Goal: Information Seeking & Learning: Learn about a topic

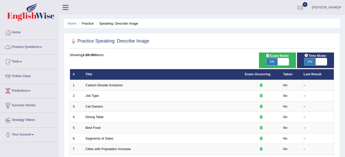
click at [30, 41] on link "Practice Questions" at bounding box center [29, 46] width 58 height 13
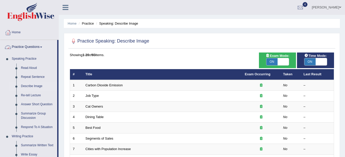
click at [31, 67] on link "Read Aloud" at bounding box center [38, 67] width 39 height 9
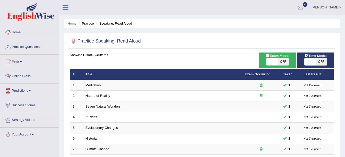
click at [284, 63] on span "OFF" at bounding box center [283, 61] width 11 height 7
checkbox input "true"
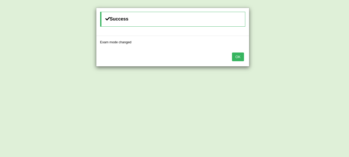
click at [239, 58] on button "OK" at bounding box center [238, 56] width 12 height 9
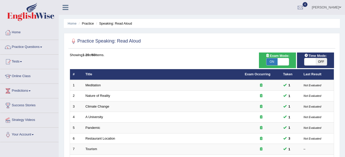
click at [322, 62] on span "OFF" at bounding box center [321, 61] width 11 height 7
checkbox input "true"
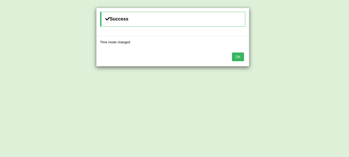
click at [239, 55] on button "OK" at bounding box center [238, 56] width 12 height 9
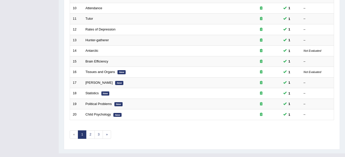
scroll to position [182, 0]
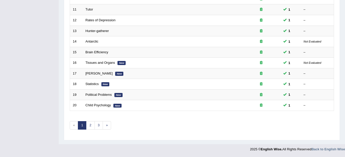
click at [86, 124] on link "1" at bounding box center [82, 125] width 8 height 8
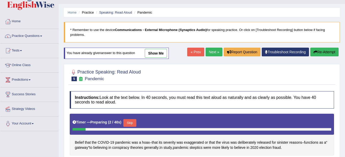
click at [213, 52] on link "Next »" at bounding box center [214, 51] width 17 height 9
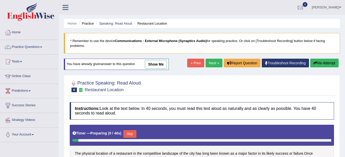
click at [123, 23] on link "Speaking: Read Aloud" at bounding box center [115, 23] width 33 height 4
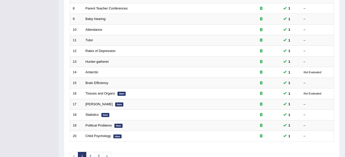
scroll to position [182, 0]
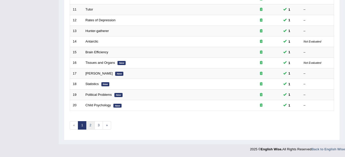
click at [88, 129] on link "2" at bounding box center [90, 125] width 8 height 8
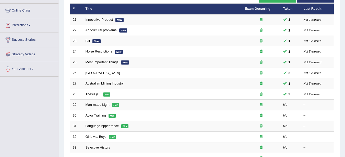
scroll to position [65, 0]
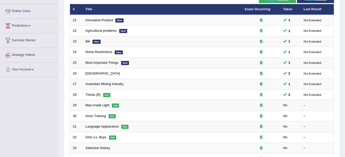
click at [100, 106] on link "Man-made Light" at bounding box center [98, 105] width 24 height 4
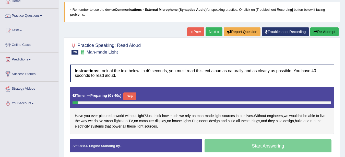
scroll to position [32, 0]
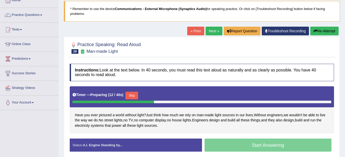
click at [133, 96] on button "Skip" at bounding box center [131, 95] width 13 height 8
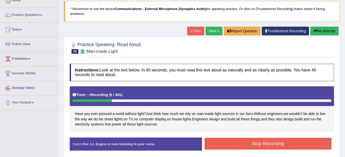
click at [295, 145] on button "Stop Recording" at bounding box center [268, 143] width 127 height 12
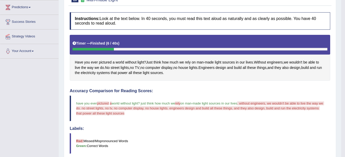
scroll to position [0, 0]
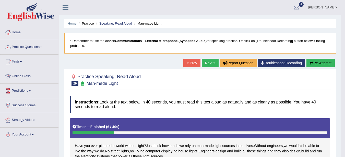
click at [207, 63] on link "Next »" at bounding box center [210, 62] width 17 height 9
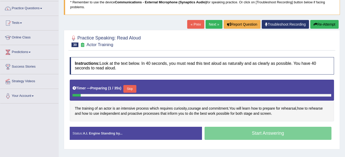
scroll to position [39, 0]
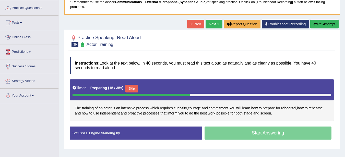
click at [135, 88] on button "Skip" at bounding box center [131, 89] width 13 height 8
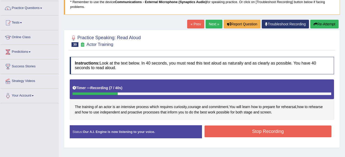
click at [293, 133] on button "Stop Recording" at bounding box center [268, 131] width 127 height 12
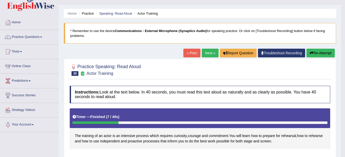
scroll to position [0, 0]
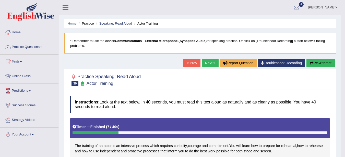
click at [210, 60] on link "Next »" at bounding box center [210, 62] width 17 height 9
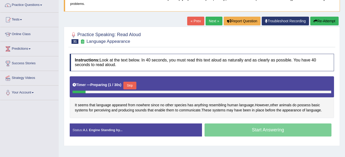
scroll to position [46, 0]
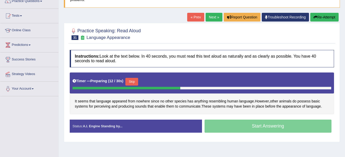
click at [138, 80] on button "Skip" at bounding box center [131, 82] width 13 height 8
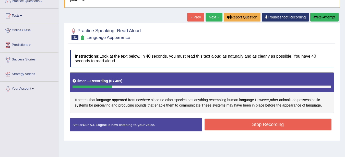
click at [295, 126] on button "Stop Recording" at bounding box center [268, 124] width 127 height 12
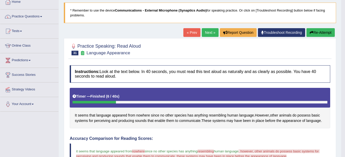
scroll to position [0, 0]
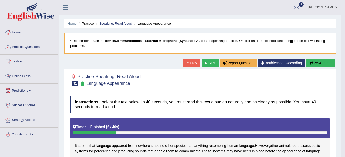
click at [34, 47] on link "Practice Questions" at bounding box center [29, 46] width 58 height 13
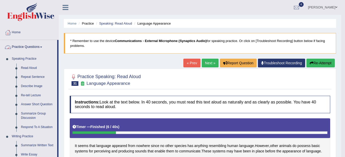
click at [41, 77] on link "Repeat Sentence" at bounding box center [38, 76] width 39 height 9
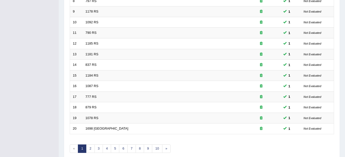
scroll to position [182, 0]
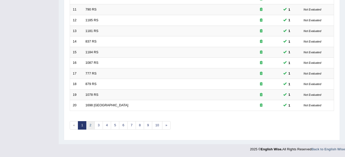
click at [90, 125] on link "2" at bounding box center [90, 125] width 8 height 8
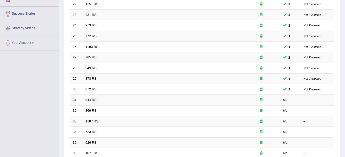
scroll to position [82, 0]
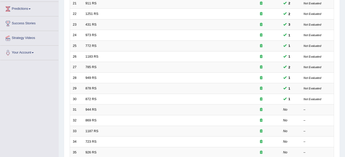
click at [92, 110] on link "944 RS" at bounding box center [91, 109] width 11 height 4
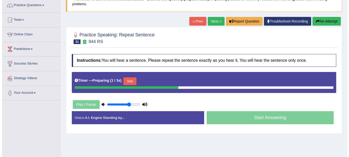
scroll to position [30, 0]
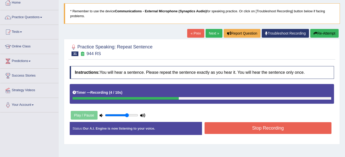
click at [266, 128] on button "Stop Recording" at bounding box center [268, 128] width 127 height 12
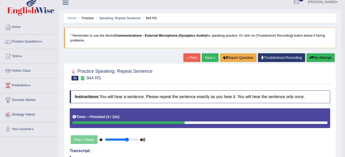
scroll to position [0, 0]
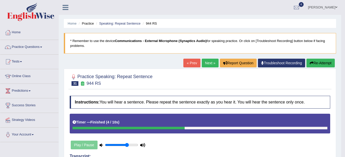
click at [206, 64] on link "Next »" at bounding box center [210, 62] width 17 height 9
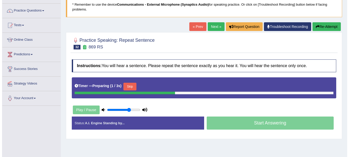
scroll to position [39, 0]
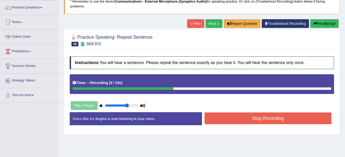
click at [292, 119] on button "Stop Recording" at bounding box center [268, 118] width 127 height 12
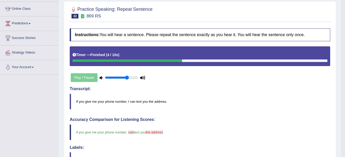
scroll to position [0, 0]
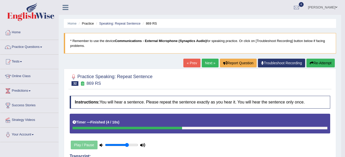
click at [206, 63] on link "Next »" at bounding box center [210, 62] width 17 height 9
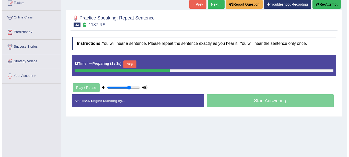
scroll to position [59, 0]
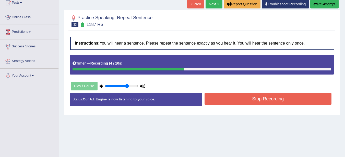
click at [292, 99] on button "Stop Recording" at bounding box center [268, 99] width 127 height 12
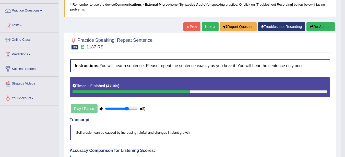
scroll to position [8, 0]
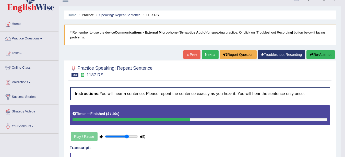
click at [317, 54] on button "Re-Attempt" at bounding box center [320, 54] width 28 height 9
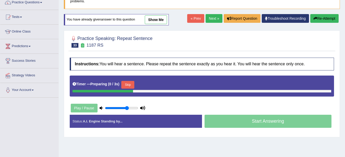
scroll to position [45, 0]
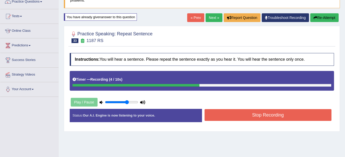
click at [270, 116] on button "Stop Recording" at bounding box center [268, 115] width 127 height 12
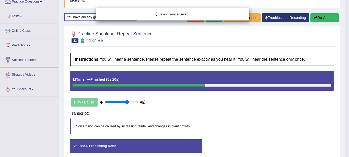
click at [309, 123] on div "Saving your answer..." at bounding box center [174, 78] width 349 height 157
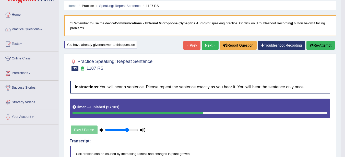
scroll to position [14, 0]
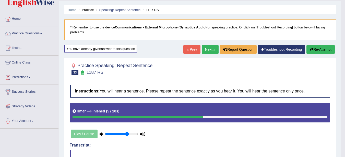
click at [209, 50] on link "Next »" at bounding box center [210, 49] width 17 height 9
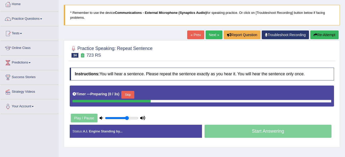
scroll to position [30, 0]
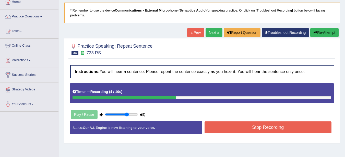
click at [287, 129] on button "Stop Recording" at bounding box center [268, 127] width 127 height 12
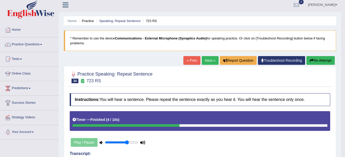
scroll to position [2, 0]
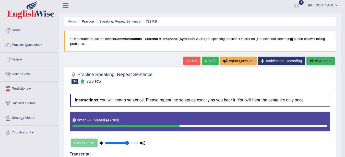
click at [209, 61] on link "Next »" at bounding box center [210, 60] width 17 height 9
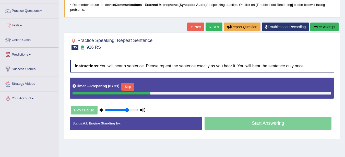
scroll to position [37, 0]
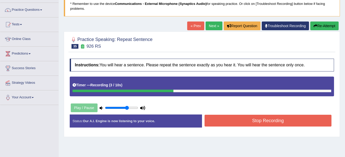
click at [326, 26] on button "Re-Attempt" at bounding box center [324, 25] width 28 height 9
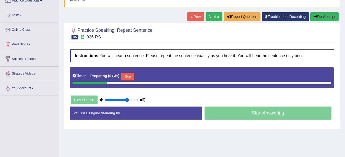
scroll to position [49, 0]
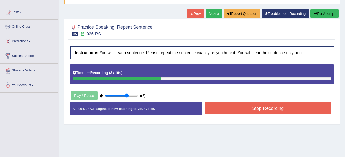
click at [286, 109] on button "Stop Recording" at bounding box center [268, 108] width 127 height 12
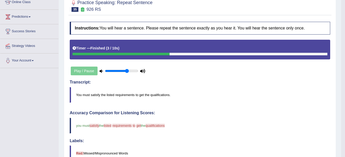
scroll to position [0, 0]
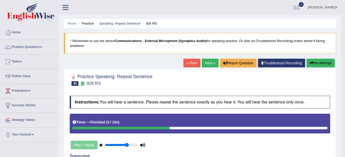
click at [209, 63] on link "Next »" at bounding box center [210, 62] width 17 height 9
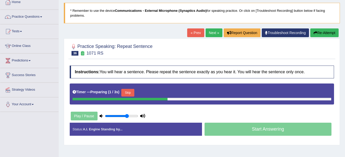
scroll to position [38, 0]
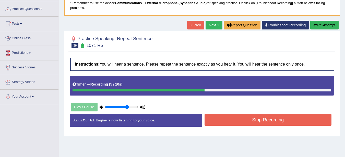
click at [281, 121] on button "Stop Recording" at bounding box center [268, 120] width 127 height 12
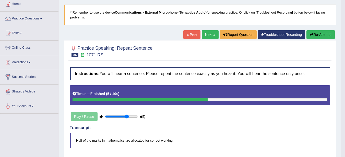
scroll to position [26, 0]
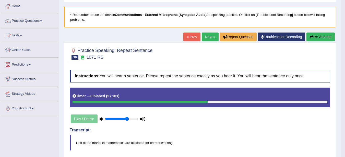
click at [209, 39] on link "Next »" at bounding box center [210, 36] width 17 height 9
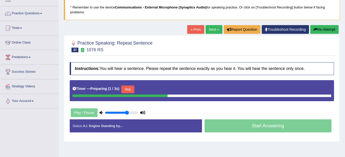
scroll to position [31, 0]
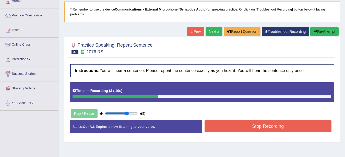
click at [282, 125] on button "Stop Recording" at bounding box center [268, 126] width 127 height 12
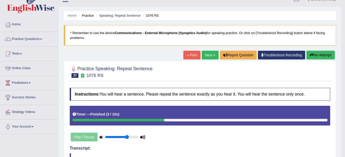
scroll to position [0, 0]
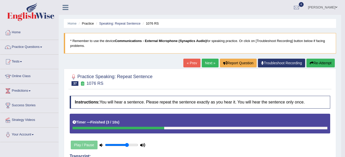
click at [208, 64] on link "Next »" at bounding box center [210, 62] width 17 height 9
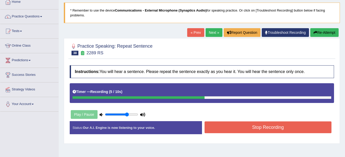
click at [281, 127] on button "Stop Recording" at bounding box center [268, 127] width 127 height 12
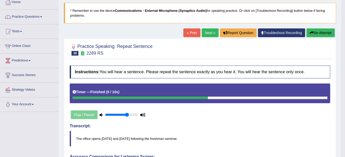
scroll to position [23, 0]
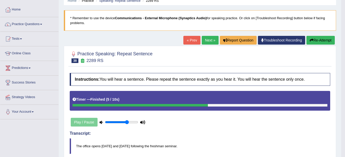
click at [208, 40] on link "Next »" at bounding box center [210, 40] width 17 height 9
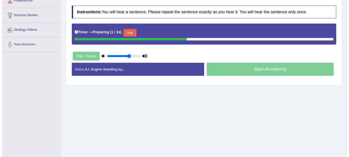
scroll to position [90, 0]
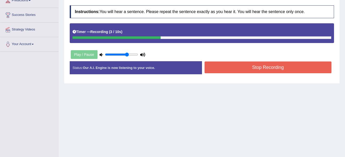
click at [297, 68] on button "Stop Recording" at bounding box center [268, 67] width 127 height 12
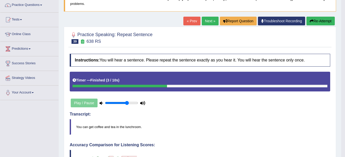
scroll to position [41, 0]
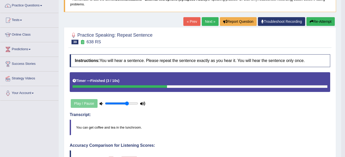
click at [208, 22] on link "Next »" at bounding box center [210, 21] width 17 height 9
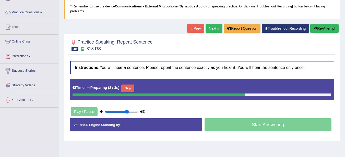
scroll to position [35, 0]
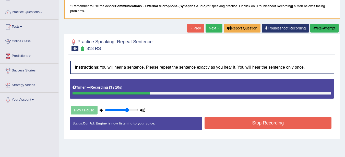
click at [294, 125] on button "Stop Recording" at bounding box center [268, 123] width 127 height 12
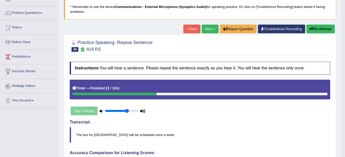
scroll to position [0, 0]
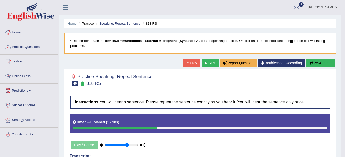
click at [34, 46] on link "Practice Questions" at bounding box center [29, 46] width 58 height 13
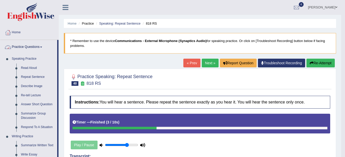
click at [43, 87] on link "Describe Image" at bounding box center [38, 85] width 39 height 9
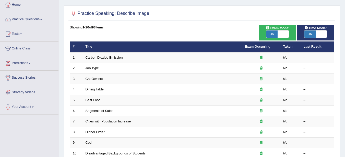
scroll to position [28, 0]
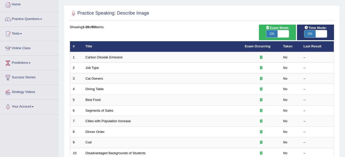
click at [107, 58] on link "Carbon Dioxide Emission" at bounding box center [104, 57] width 37 height 4
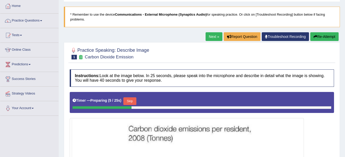
scroll to position [26, 0]
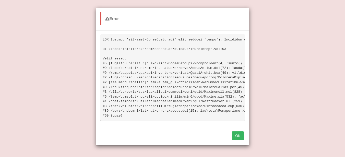
click at [241, 140] on button "OK" at bounding box center [238, 135] width 12 height 9
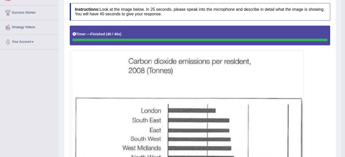
scroll to position [0, 0]
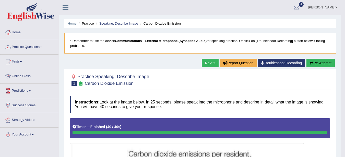
drag, startPoint x: 177, startPoint y: 24, endPoint x: 163, endPoint y: 22, distance: 14.1
click at [163, 22] on li "Carbon Dioxide Emission" at bounding box center [160, 23] width 42 height 5
click at [41, 50] on link "Practice Questions" at bounding box center [29, 46] width 58 height 13
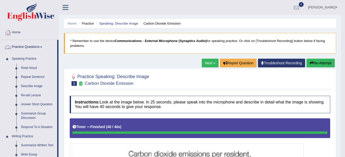
click at [32, 47] on link "Practice Questions" at bounding box center [28, 46] width 57 height 13
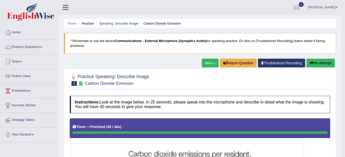
click at [32, 47] on link "Practice Questions" at bounding box center [29, 46] width 58 height 13
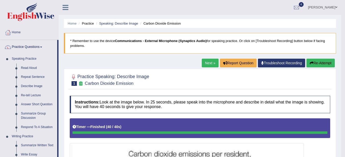
click at [25, 48] on link "Practice Questions" at bounding box center [28, 46] width 57 height 13
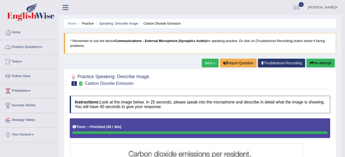
click at [29, 49] on link "Practice Questions" at bounding box center [29, 46] width 58 height 13
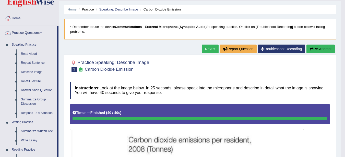
scroll to position [14, 0]
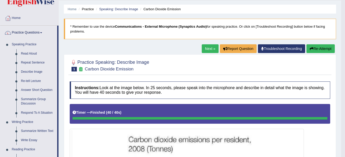
click at [30, 55] on link "Read Aloud" at bounding box center [38, 53] width 39 height 9
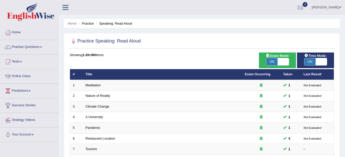
click at [91, 87] on td "Meditation" at bounding box center [162, 85] width 159 height 11
click at [92, 84] on link "Meditation" at bounding box center [93, 85] width 15 height 4
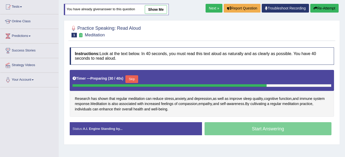
scroll to position [18, 0]
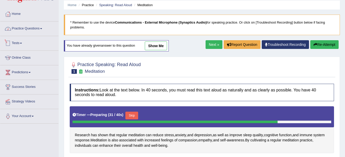
click at [39, 27] on link "Practice Questions" at bounding box center [29, 27] width 58 height 13
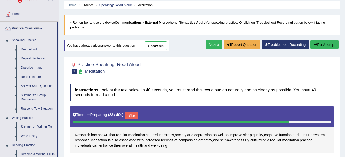
click at [31, 49] on link "Read Aloud" at bounding box center [38, 49] width 39 height 9
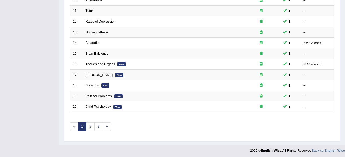
scroll to position [182, 0]
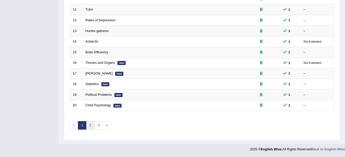
click at [90, 125] on link "2" at bounding box center [90, 125] width 8 height 8
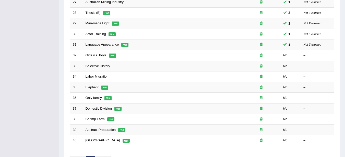
scroll to position [134, 0]
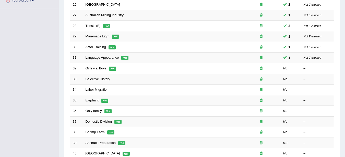
click at [97, 67] on link "Girls v.s. Boys" at bounding box center [96, 68] width 21 height 4
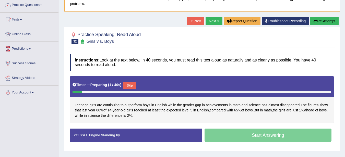
scroll to position [43, 0]
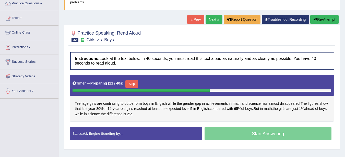
click at [134, 84] on button "Skip" at bounding box center [131, 84] width 13 height 8
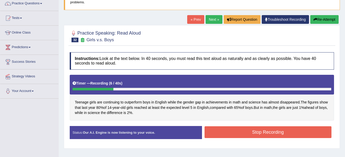
click at [280, 132] on button "Stop Recording" at bounding box center [268, 132] width 127 height 12
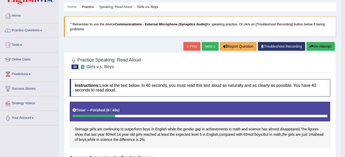
scroll to position [0, 0]
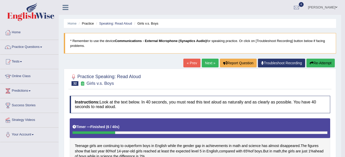
click at [207, 61] on link "Next »" at bounding box center [210, 62] width 17 height 9
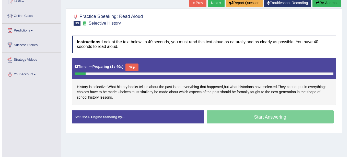
scroll to position [64, 0]
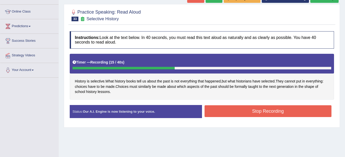
click at [229, 108] on button "Stop Recording" at bounding box center [268, 111] width 127 height 12
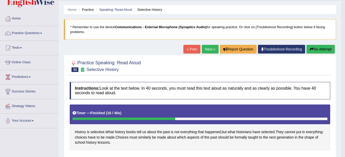
scroll to position [0, 0]
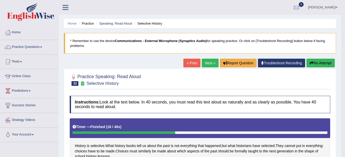
click at [27, 47] on link "Practice Questions" at bounding box center [29, 46] width 58 height 13
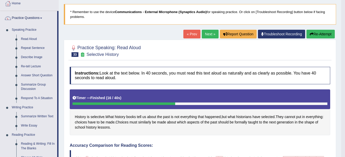
scroll to position [25, 0]
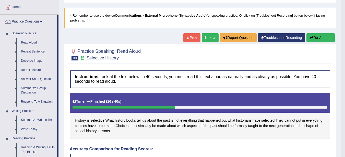
click at [207, 38] on link "Next »" at bounding box center [210, 37] width 17 height 9
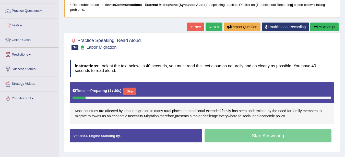
scroll to position [40, 0]
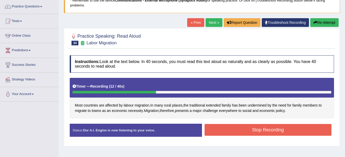
click at [301, 132] on button "Stop Recording" at bounding box center [268, 130] width 127 height 12
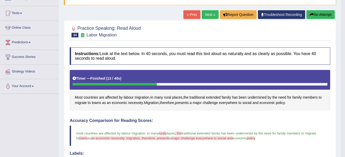
scroll to position [0, 0]
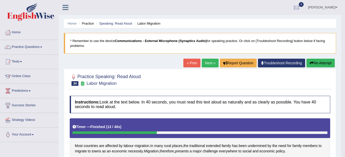
click at [21, 46] on link "Practice Questions" at bounding box center [29, 46] width 58 height 13
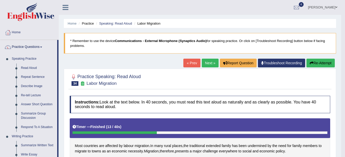
click at [31, 77] on link "Repeat Sentence" at bounding box center [38, 76] width 39 height 9
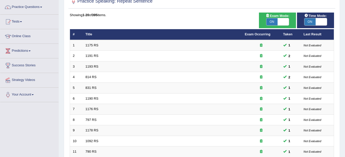
click at [271, 20] on span "ON" at bounding box center [271, 21] width 11 height 7
checkbox input "false"
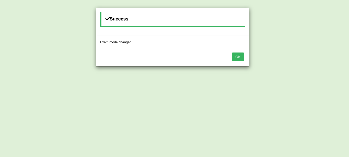
click at [241, 56] on button "OK" at bounding box center [238, 56] width 12 height 9
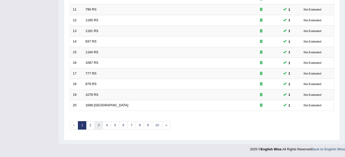
click at [98, 125] on link "3" at bounding box center [98, 125] width 8 height 8
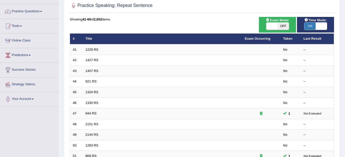
scroll to position [36, 0]
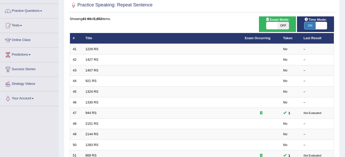
click at [93, 50] on link "1229 RS" at bounding box center [92, 49] width 13 height 4
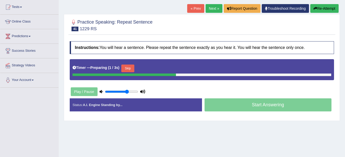
scroll to position [59, 0]
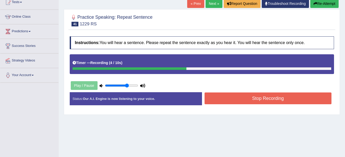
click at [272, 103] on button "Stop Recording" at bounding box center [268, 98] width 127 height 12
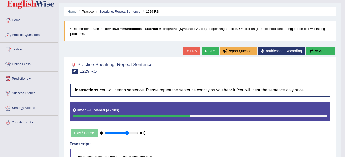
scroll to position [11, 0]
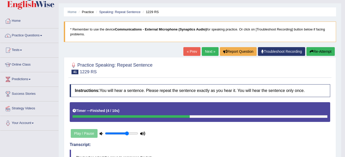
click at [207, 56] on link "Next »" at bounding box center [210, 51] width 17 height 9
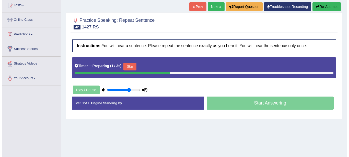
scroll to position [57, 0]
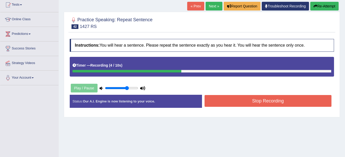
click at [276, 102] on button "Stop Recording" at bounding box center [268, 101] width 127 height 12
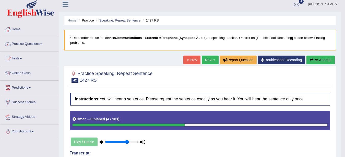
scroll to position [2, 0]
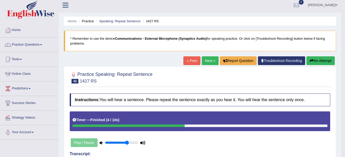
click at [318, 62] on button "Re-Attempt" at bounding box center [320, 60] width 28 height 9
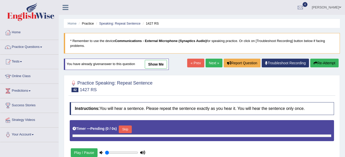
type input "0.7"
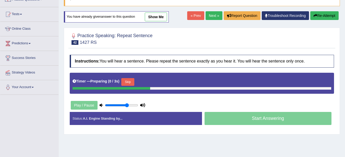
scroll to position [48, 0]
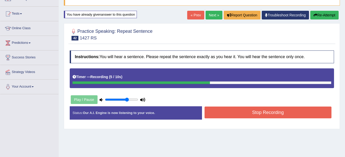
click at [298, 113] on button "Stop Recording" at bounding box center [268, 112] width 127 height 12
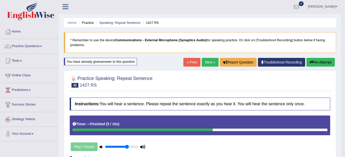
scroll to position [0, 0]
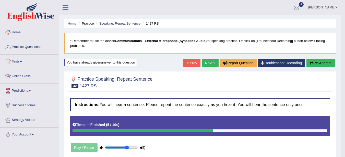
click at [209, 65] on link "Next »" at bounding box center [210, 62] width 17 height 9
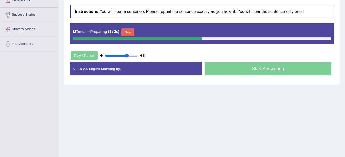
scroll to position [91, 0]
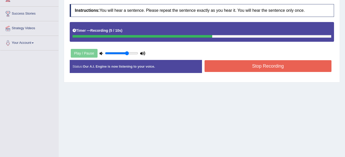
click at [293, 67] on button "Stop Recording" at bounding box center [268, 66] width 127 height 12
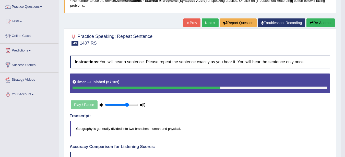
scroll to position [40, 0]
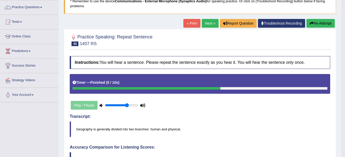
click at [319, 27] on button "Re-Attempt" at bounding box center [320, 23] width 28 height 9
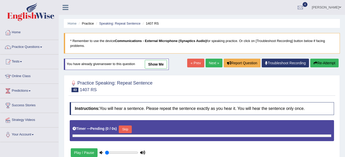
scroll to position [43, 0]
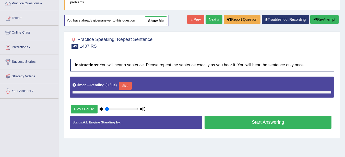
type input "0.7"
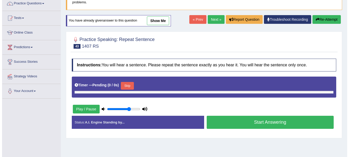
scroll to position [0, 0]
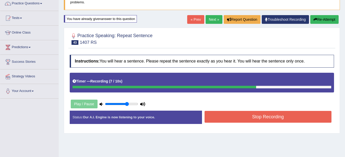
click at [297, 116] on button "Stop Recording" at bounding box center [268, 117] width 127 height 12
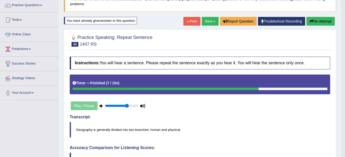
scroll to position [32, 0]
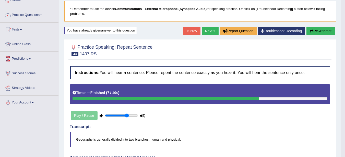
click at [206, 32] on link "Next »" at bounding box center [210, 31] width 17 height 9
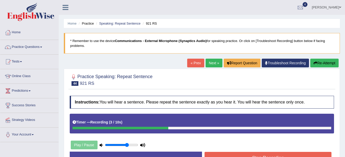
click at [280, 151] on button "Stop Recording" at bounding box center [268, 157] width 127 height 12
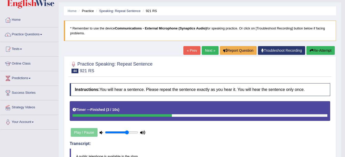
scroll to position [10, 0]
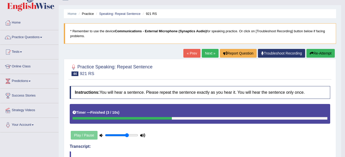
click at [311, 123] on div "Timer — Finished ( 3 / 10s )" at bounding box center [200, 114] width 260 height 20
click at [209, 53] on link "Next »" at bounding box center [210, 53] width 17 height 9
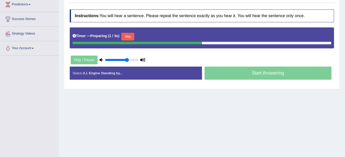
scroll to position [87, 0]
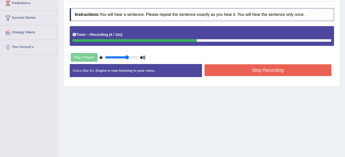
click at [305, 71] on button "Stop Recording" at bounding box center [268, 70] width 127 height 12
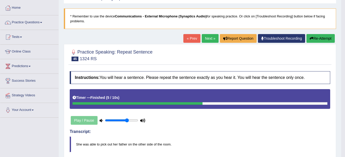
scroll to position [23, 0]
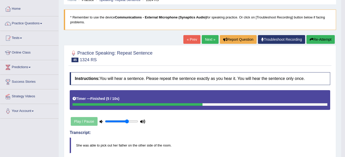
click at [318, 41] on button "Re-Attempt" at bounding box center [320, 39] width 28 height 9
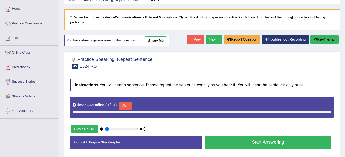
type input "0.7"
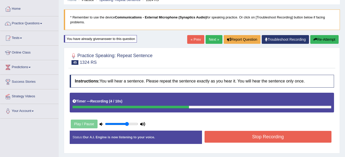
click at [294, 138] on button "Stop Recording" at bounding box center [268, 136] width 127 height 12
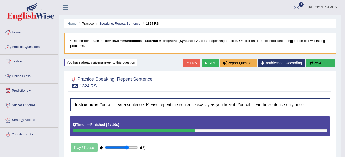
click at [206, 63] on link "Next »" at bounding box center [210, 62] width 17 height 9
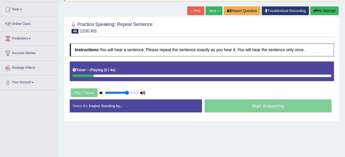
scroll to position [53, 0]
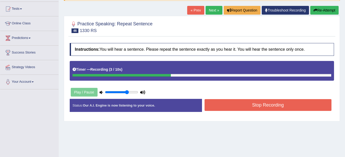
click at [282, 107] on button "Stop Recording" at bounding box center [268, 105] width 127 height 12
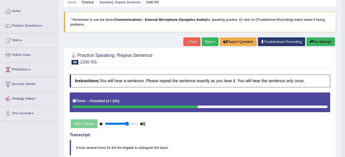
scroll to position [0, 0]
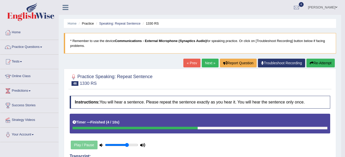
click at [211, 63] on link "Next »" at bounding box center [210, 62] width 17 height 9
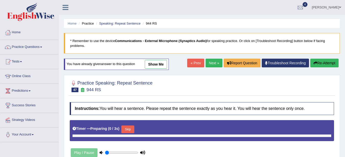
type input "0.7"
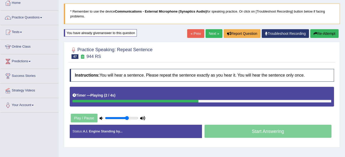
scroll to position [30, 0]
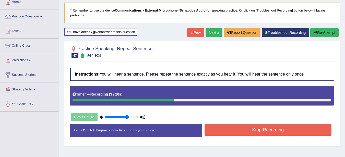
click at [308, 131] on button "Stop Recording" at bounding box center [268, 130] width 127 height 12
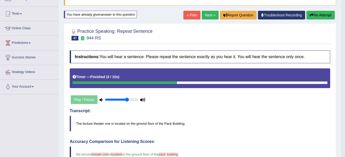
scroll to position [0, 0]
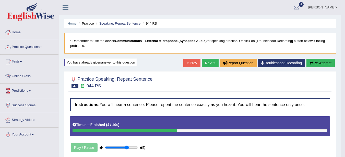
click at [30, 47] on link "Practice Questions" at bounding box center [29, 46] width 58 height 13
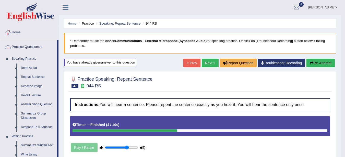
click at [30, 87] on link "Describe Image" at bounding box center [38, 85] width 39 height 9
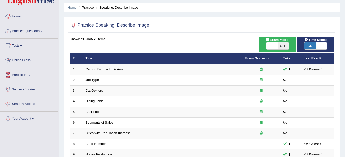
scroll to position [24, 0]
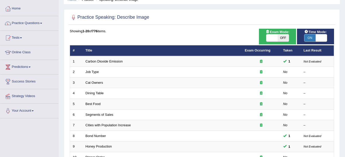
click at [284, 38] on span "OFF" at bounding box center [283, 37] width 11 height 7
checkbox input "true"
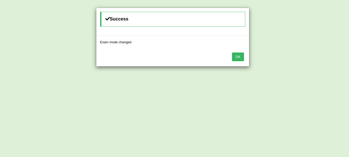
click at [237, 59] on button "OK" at bounding box center [238, 56] width 12 height 9
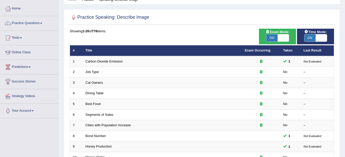
scroll to position [33, 0]
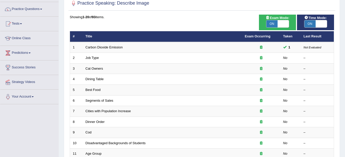
click at [98, 47] on link "Carbon Dioxide Emission" at bounding box center [104, 47] width 37 height 4
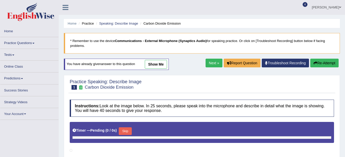
click at [154, 66] on link "show me" at bounding box center [156, 64] width 22 height 9
click at [166, 68] on link "show me" at bounding box center [156, 64] width 22 height 9
click at [153, 64] on link "show me" at bounding box center [156, 64] width 22 height 9
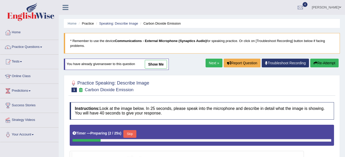
click at [157, 65] on link "show me" at bounding box center [156, 64] width 22 height 9
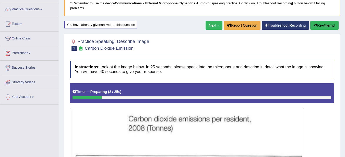
scroll to position [37, 0]
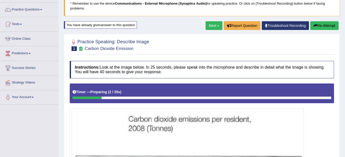
click at [316, 26] on button "Re-Attempt" at bounding box center [324, 25] width 28 height 9
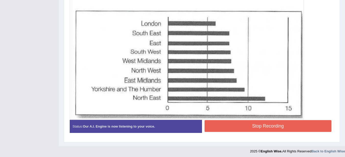
scroll to position [183, 0]
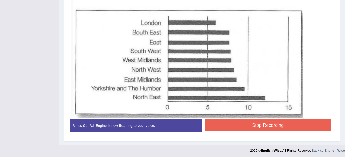
click at [310, 126] on button "Stop Recording" at bounding box center [268, 125] width 127 height 12
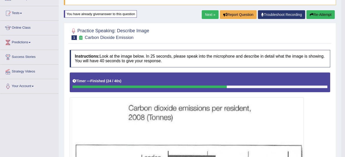
scroll to position [48, 0]
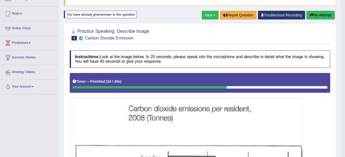
click at [205, 15] on link "Next »" at bounding box center [210, 15] width 17 height 9
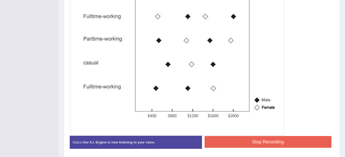
scroll to position [177, 0]
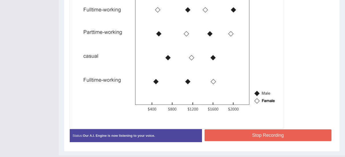
click at [300, 136] on button "Stop Recording" at bounding box center [268, 135] width 127 height 12
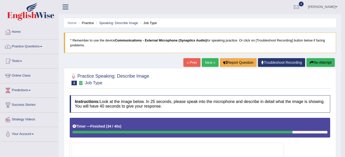
scroll to position [0, 0]
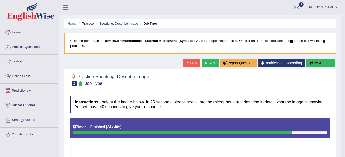
click at [205, 66] on link "Next »" at bounding box center [210, 62] width 17 height 9
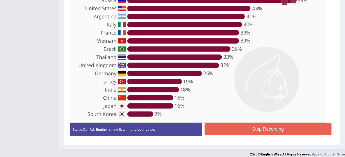
scroll to position [180, 0]
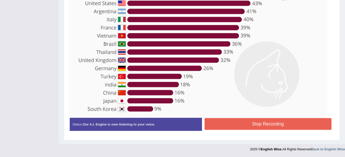
click at [225, 118] on button "Stop Recording" at bounding box center [268, 124] width 127 height 12
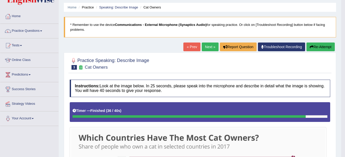
scroll to position [15, 0]
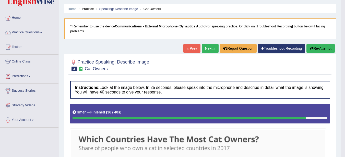
click at [206, 50] on link "Next »" at bounding box center [210, 48] width 17 height 9
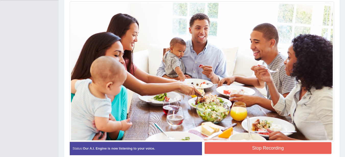
scroll to position [145, 0]
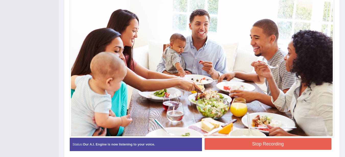
click at [309, 144] on button "Stop Recording" at bounding box center [268, 144] width 127 height 12
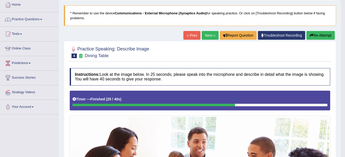
scroll to position [0, 0]
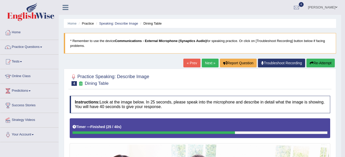
click at [208, 62] on link "Next »" at bounding box center [210, 62] width 17 height 9
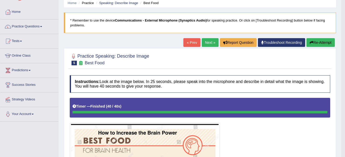
scroll to position [13, 0]
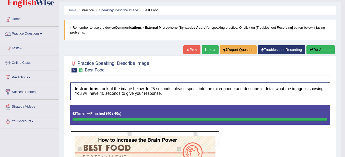
click at [206, 50] on link "Next »" at bounding box center [210, 49] width 17 height 9
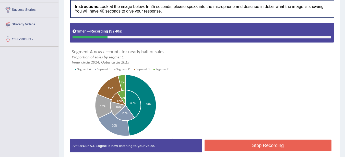
scroll to position [96, 0]
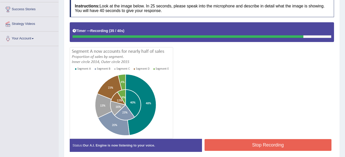
click at [308, 141] on button "Stop Recording" at bounding box center [268, 145] width 127 height 12
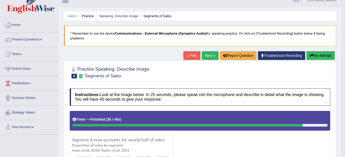
scroll to position [6, 0]
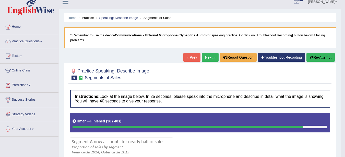
click at [209, 58] on link "Next »" at bounding box center [210, 57] width 17 height 9
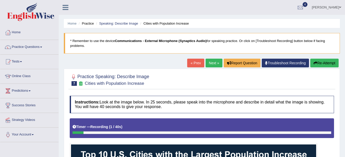
click at [325, 63] on button "Re-Attempt" at bounding box center [324, 62] width 28 height 9
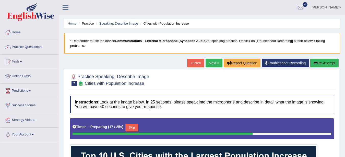
click at [114, 25] on link "Speaking: Describe Image" at bounding box center [118, 23] width 39 height 4
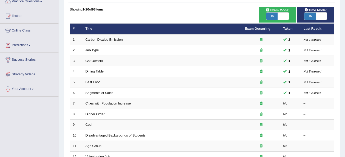
scroll to position [49, 0]
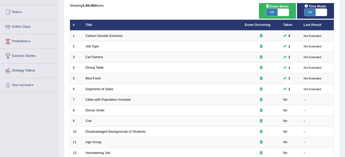
click at [107, 90] on link "Segments of Sales" at bounding box center [100, 89] width 28 height 4
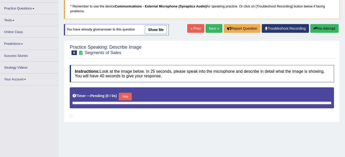
scroll to position [36, 0]
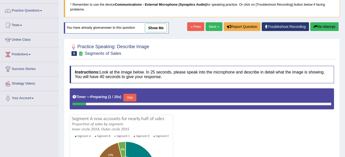
click at [210, 28] on link "Next »" at bounding box center [214, 26] width 17 height 9
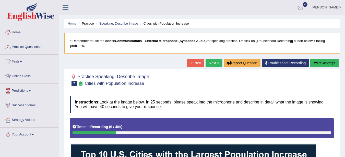
click at [88, 25] on li "Practice" at bounding box center [85, 23] width 16 height 5
click at [91, 25] on li "Practice" at bounding box center [85, 23] width 16 height 5
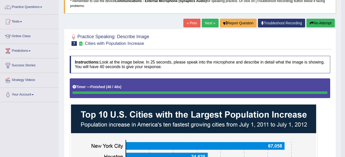
scroll to position [39, 0]
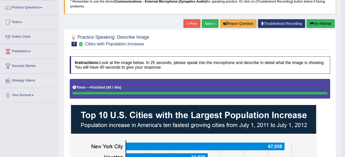
click at [190, 23] on link "« Prev" at bounding box center [191, 23] width 17 height 9
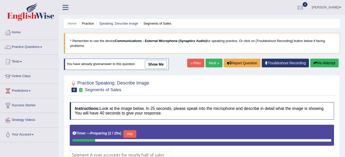
click at [212, 62] on link "Next »" at bounding box center [214, 62] width 17 height 9
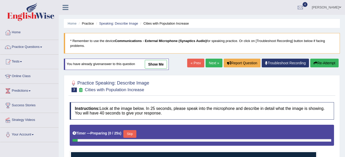
click at [42, 47] on span at bounding box center [41, 46] width 2 height 1
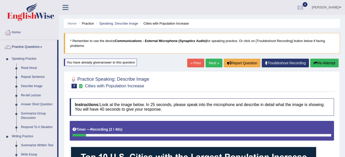
click at [72, 24] on link "Home" at bounding box center [72, 23] width 9 height 4
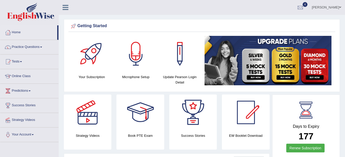
click at [34, 47] on link "Practice Questions" at bounding box center [29, 46] width 58 height 13
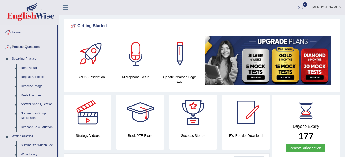
click at [35, 86] on link "Describe Image" at bounding box center [38, 85] width 39 height 9
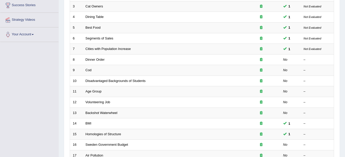
scroll to position [100, 0]
click at [106, 46] on link "Cities with Population Increase" at bounding box center [108, 48] width 45 height 4
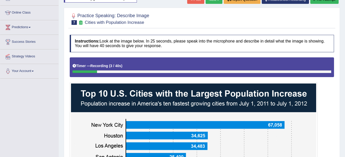
scroll to position [62, 0]
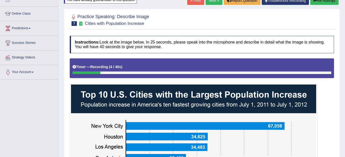
click at [326, 1] on button "Re-Attempt" at bounding box center [324, 0] width 28 height 9
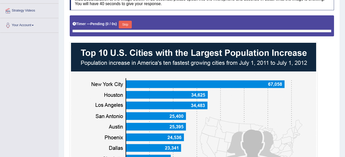
scroll to position [129, 0]
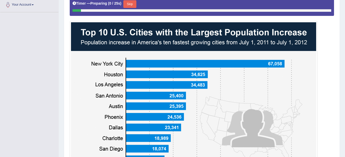
click at [135, 5] on button "Skip" at bounding box center [129, 4] width 13 height 8
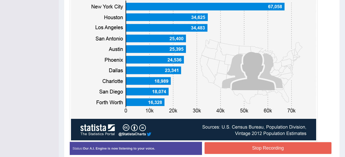
scroll to position [182, 0]
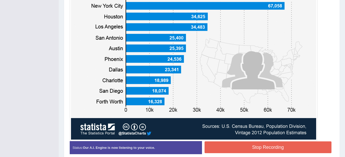
click at [287, 150] on button "Stop Recording" at bounding box center [268, 147] width 127 height 12
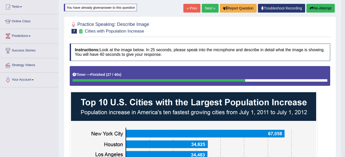
scroll to position [0, 0]
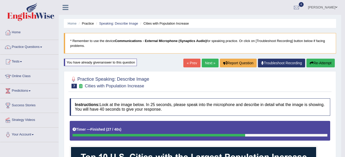
click at [208, 63] on link "Next »" at bounding box center [210, 62] width 17 height 9
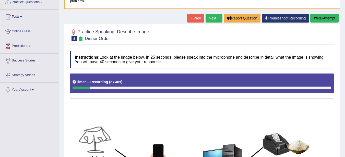
scroll to position [44, 0]
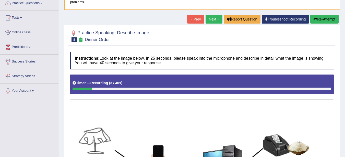
click at [316, 19] on icon "button" at bounding box center [316, 19] width 4 height 4
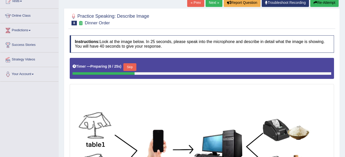
scroll to position [60, 0]
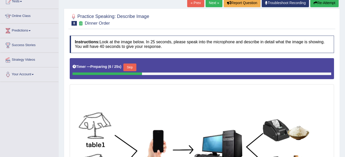
click at [324, 4] on button "Re-Attempt" at bounding box center [324, 2] width 28 height 9
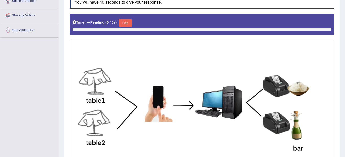
scroll to position [121, 0]
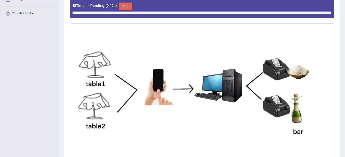
click at [242, 100] on img at bounding box center [202, 91] width 262 height 133
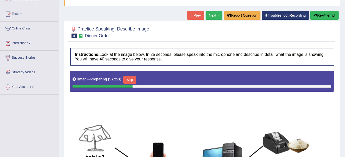
scroll to position [54, 0]
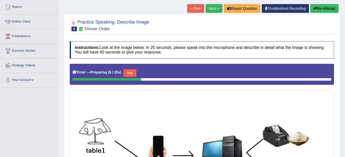
click at [132, 73] on button "Skip" at bounding box center [129, 73] width 13 height 8
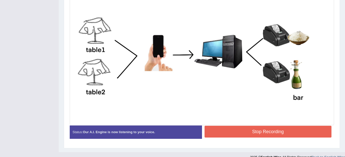
scroll to position [161, 0]
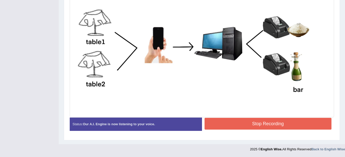
click at [295, 125] on button "Stop Recording" at bounding box center [268, 123] width 127 height 12
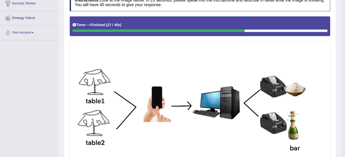
scroll to position [0, 0]
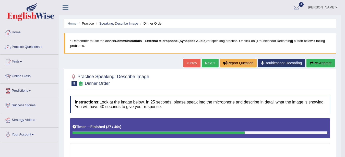
click at [207, 65] on link "Next »" at bounding box center [210, 62] width 17 height 9
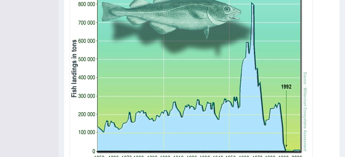
scroll to position [217, 0]
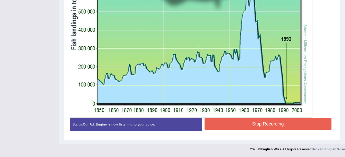
click at [291, 124] on button "Stop Recording" at bounding box center [268, 124] width 127 height 12
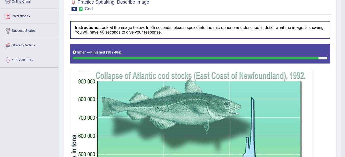
scroll to position [0, 0]
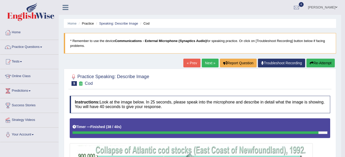
click at [206, 63] on link "Next »" at bounding box center [210, 62] width 17 height 9
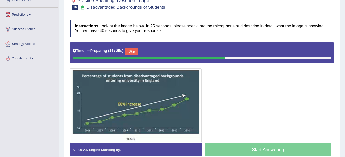
scroll to position [77, 0]
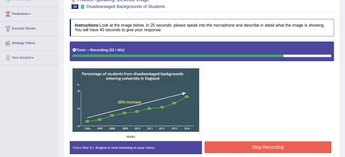
click at [307, 147] on button "Stop Recording" at bounding box center [268, 147] width 127 height 12
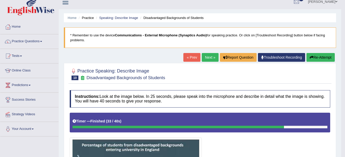
scroll to position [0, 0]
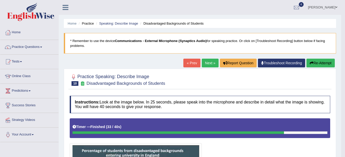
click at [209, 60] on link "Next »" at bounding box center [210, 62] width 17 height 9
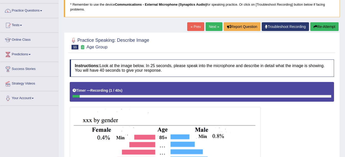
scroll to position [20, 0]
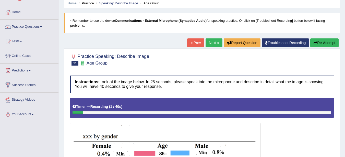
click at [316, 43] on button "Re-Attempt" at bounding box center [324, 42] width 28 height 9
